Goal: Transaction & Acquisition: Purchase product/service

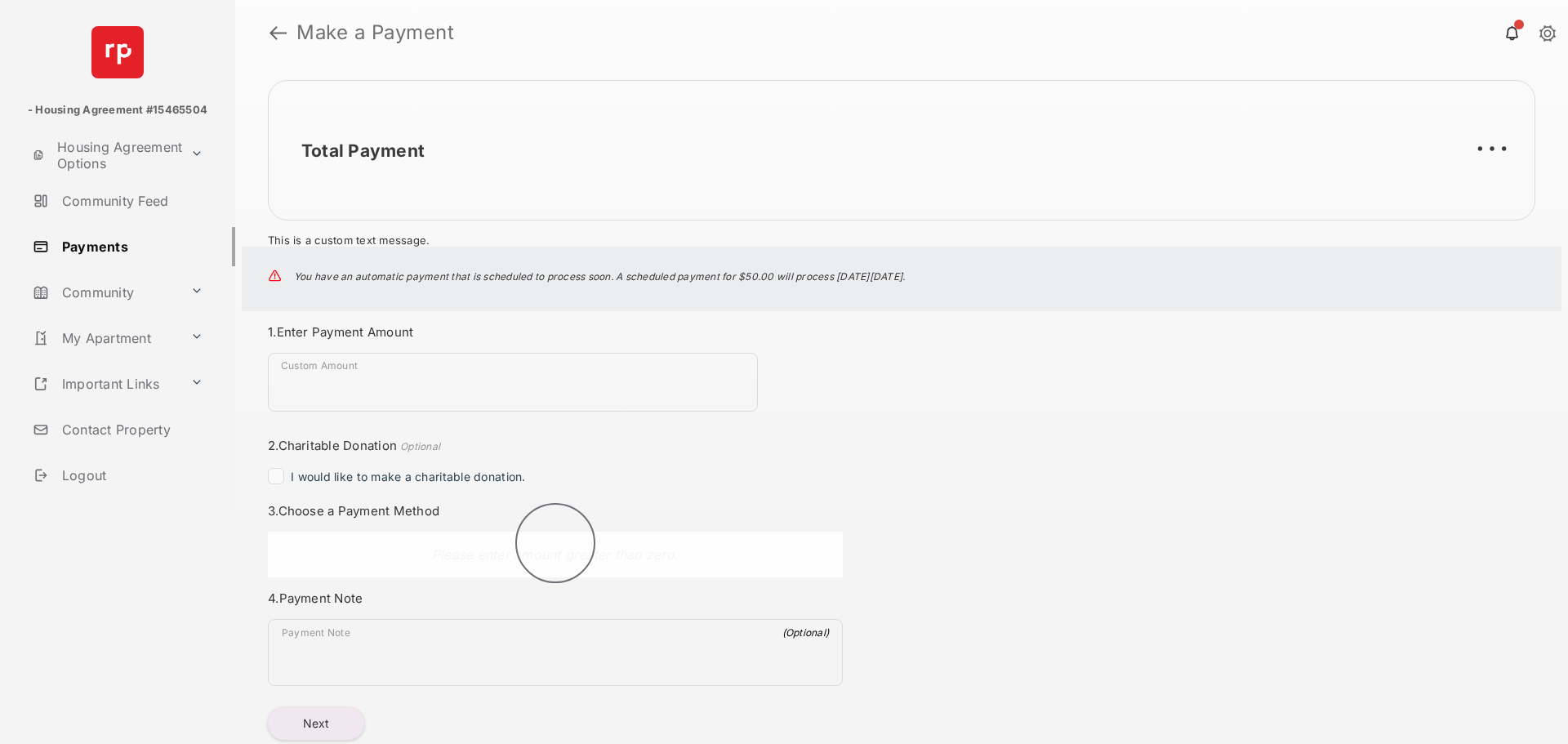
click at [394, 323] on div "Total Payment This is a custom text message. You have an automatic payment that…" at bounding box center [902, 405] width 1333 height 679
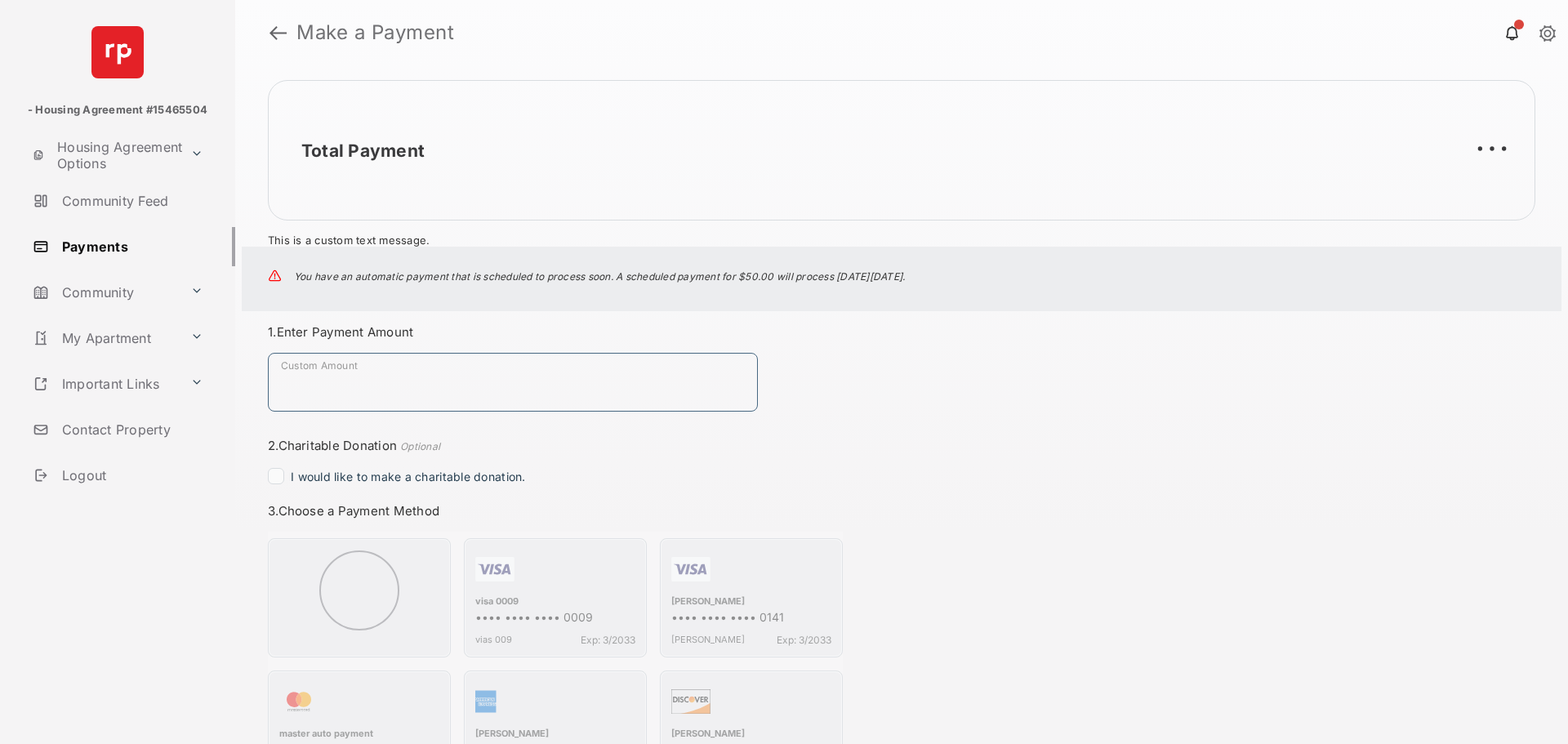
click at [322, 396] on input "Custom Amount" at bounding box center [513, 382] width 490 height 59
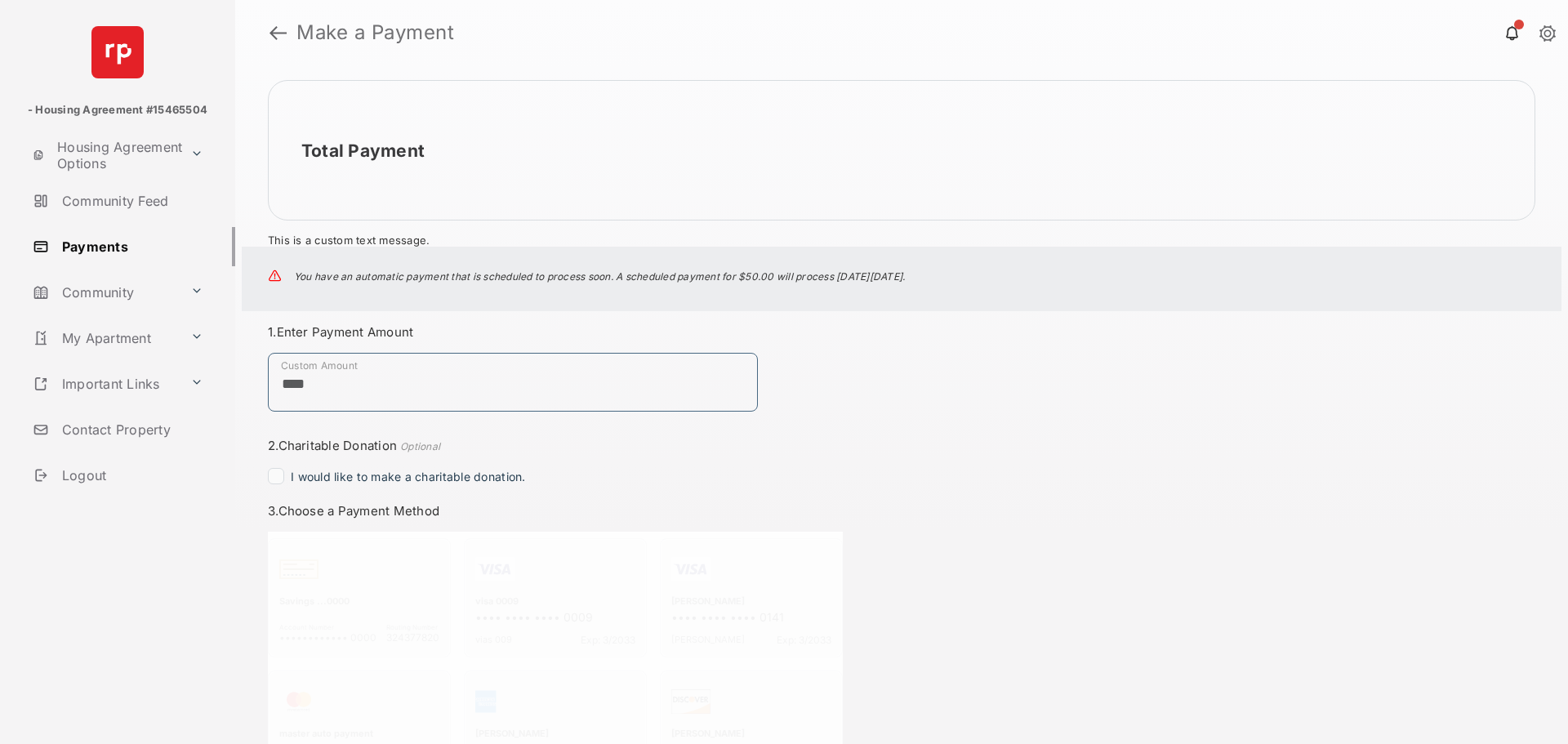
type input "****"
click at [908, 422] on div "Total Payment This is a custom text message. You have an automatic payment that…" at bounding box center [902, 405] width 1333 height 679
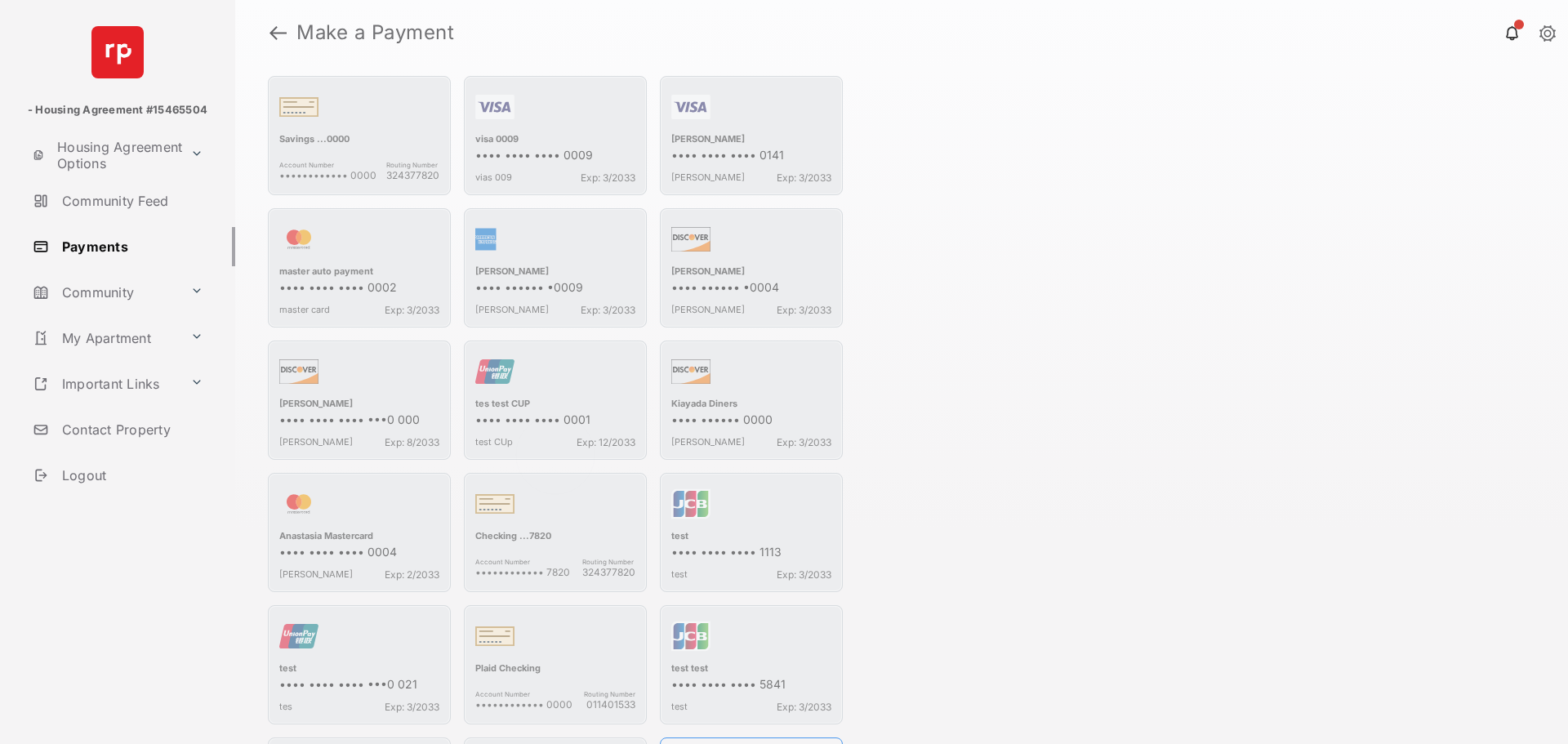
scroll to position [463, 0]
click at [739, 529] on div "test" at bounding box center [750, 536] width 160 height 15
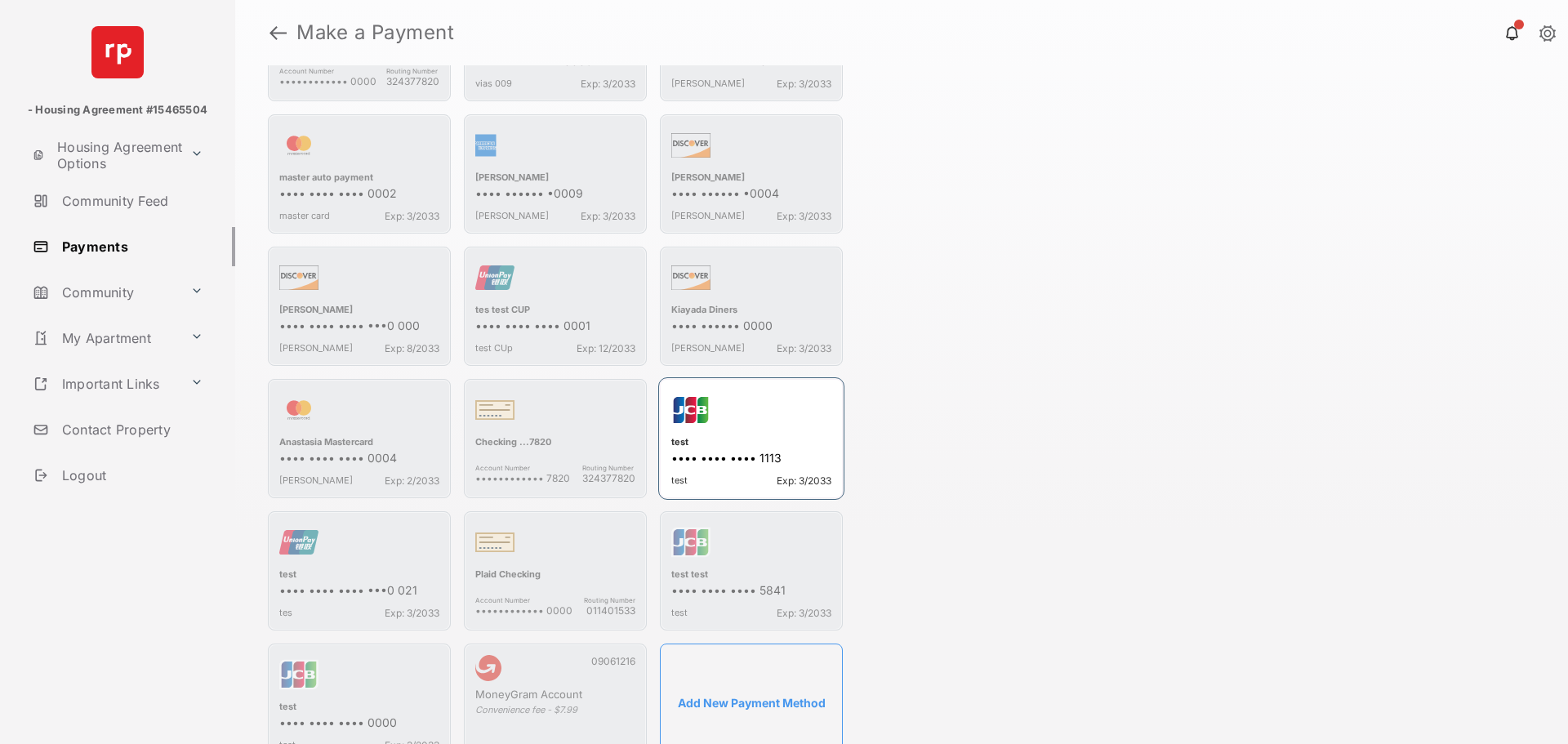
scroll to position [814, 0]
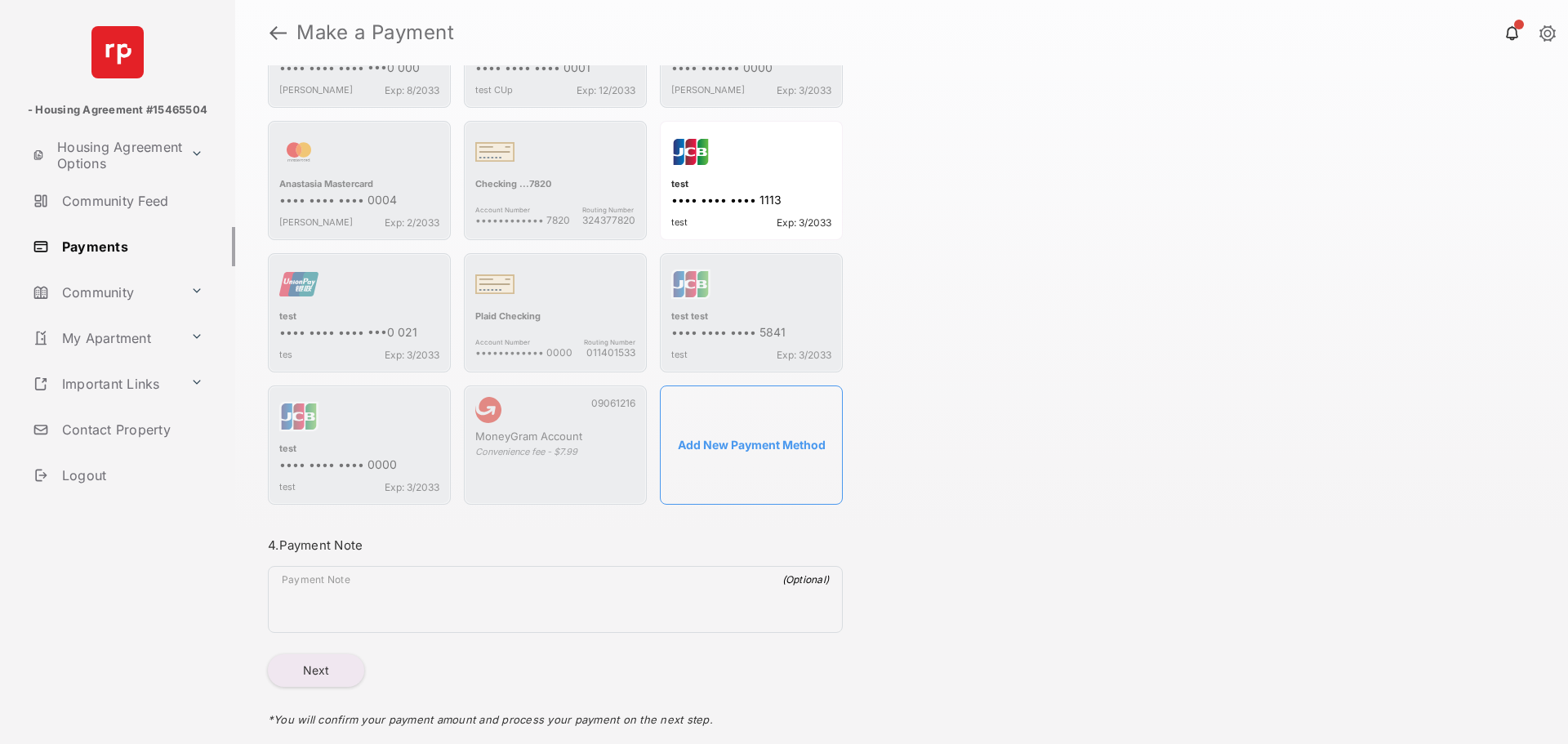
click at [307, 679] on button "Next" at bounding box center [316, 670] width 96 height 33
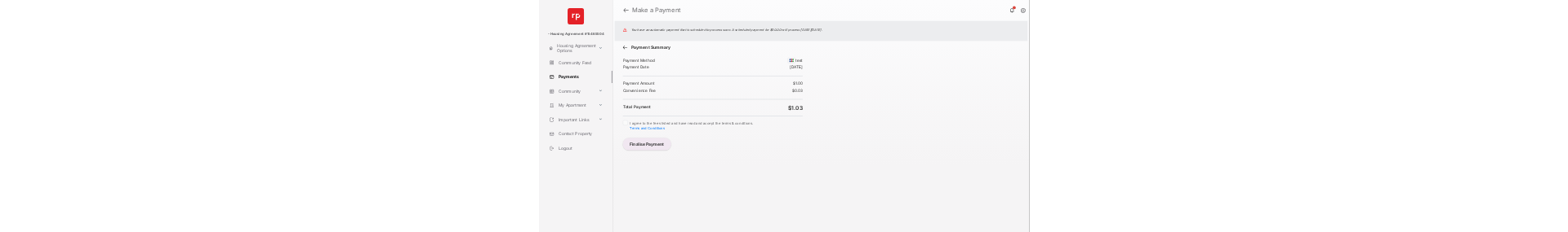
scroll to position [0, 0]
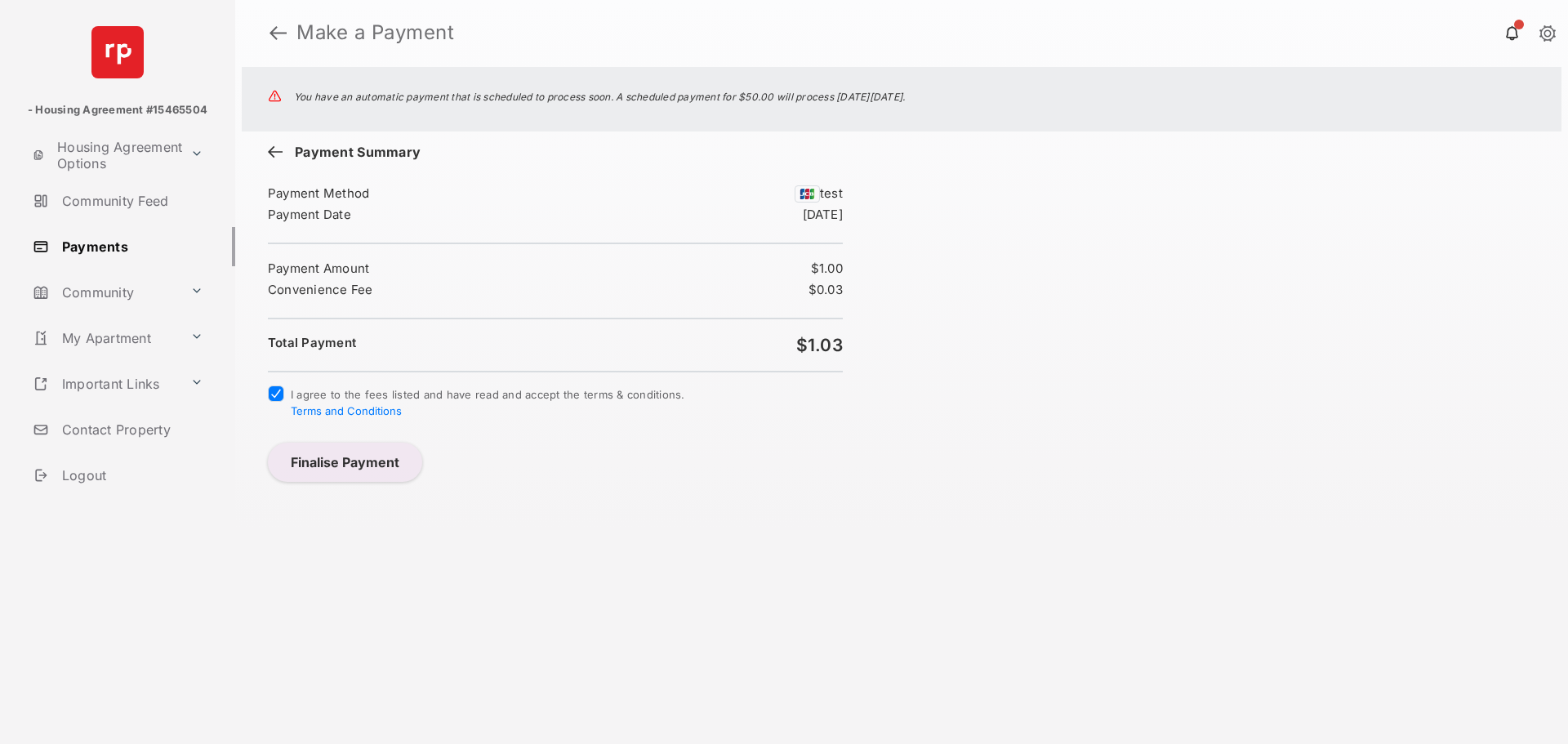
click at [334, 466] on button "Finalise Payment" at bounding box center [345, 462] width 155 height 39
